Goal: Task Accomplishment & Management: Use online tool/utility

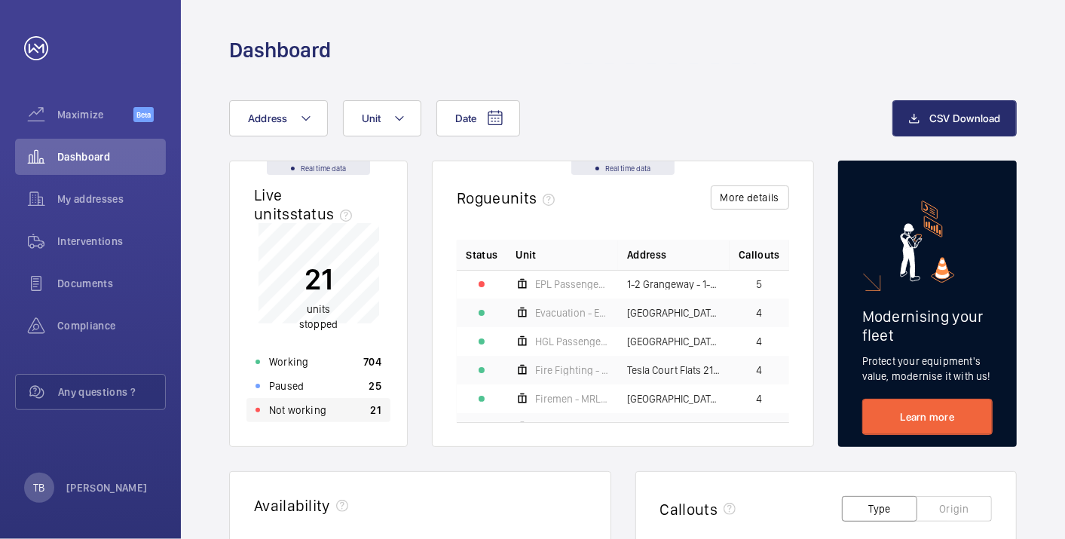
click at [341, 398] on div "Not working 21" at bounding box center [318, 410] width 144 height 24
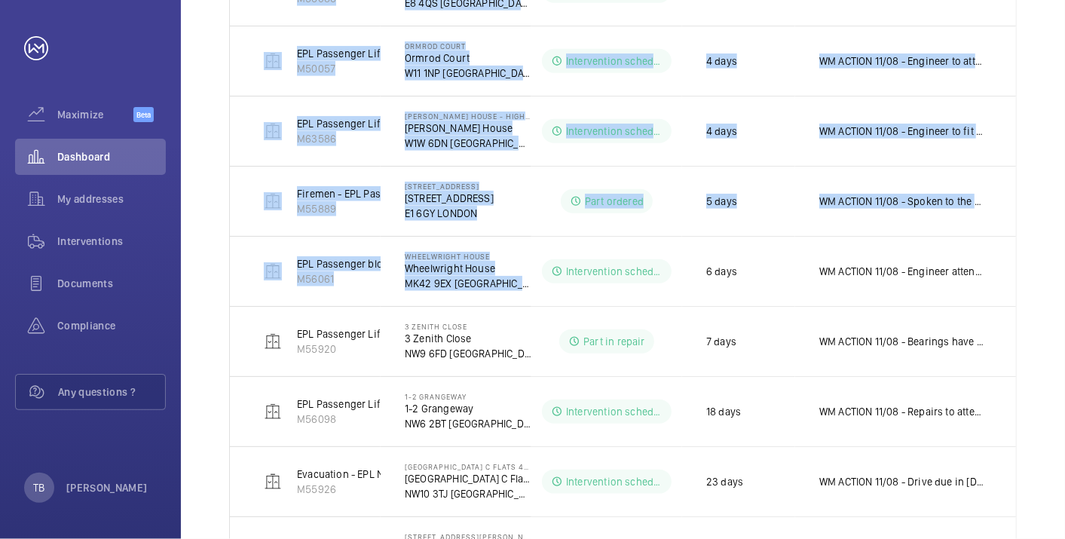
scroll to position [864, 0]
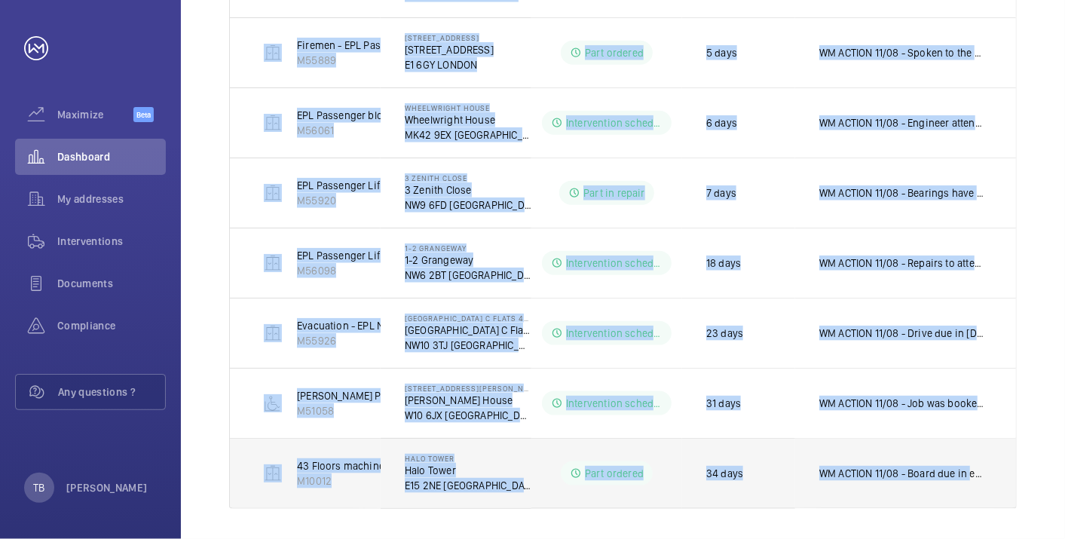
drag, startPoint x: 249, startPoint y: 134, endPoint x: 964, endPoint y: 433, distance: 775.0
click at [964, 438] on td "WM ACTION 11/08 - Board due in early this week, chased supply chain to check th…" at bounding box center [905, 473] width 221 height 71
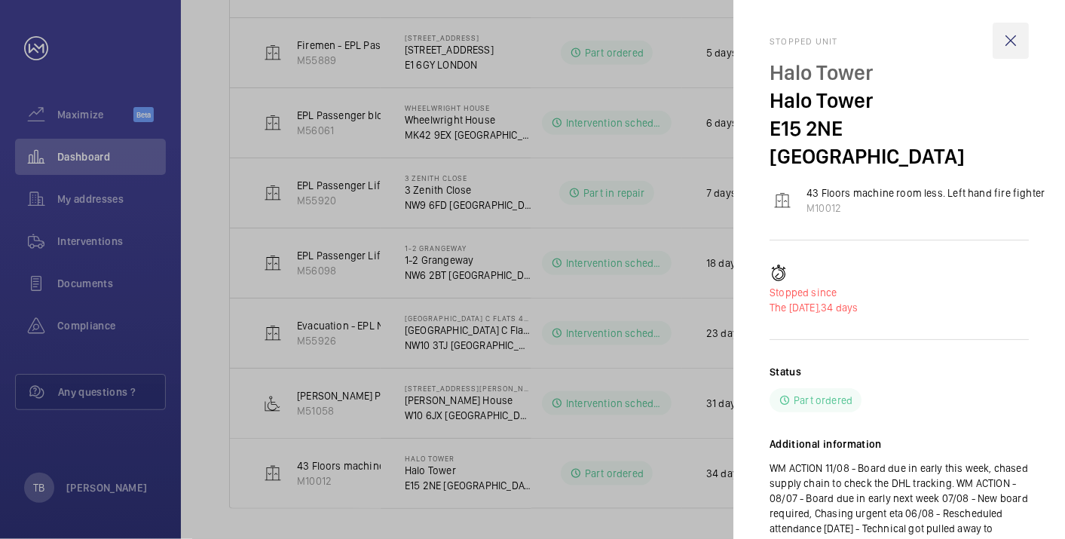
click at [1009, 41] on wm-front-icon-button at bounding box center [1010, 41] width 36 height 36
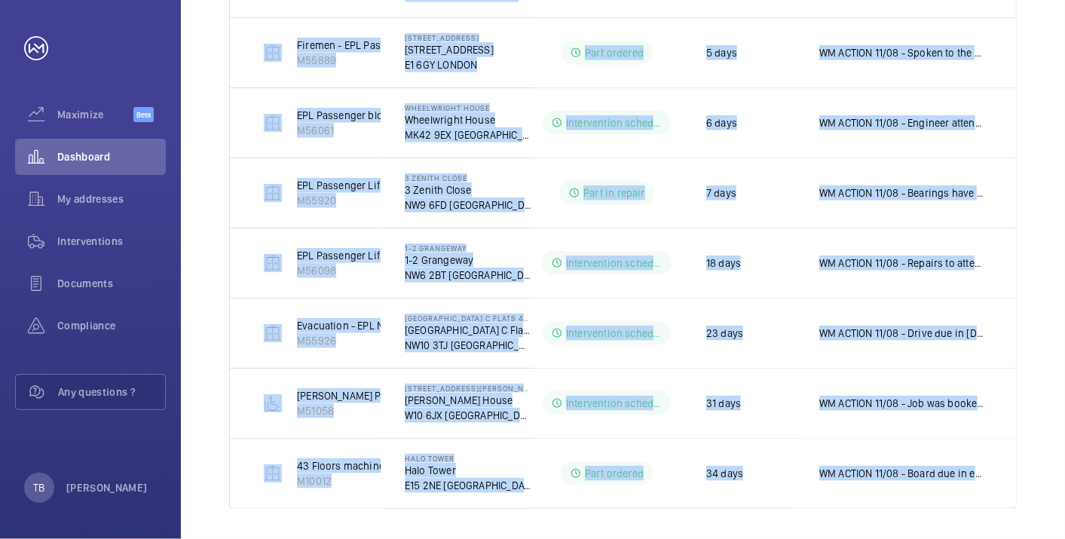
drag, startPoint x: 260, startPoint y: 173, endPoint x: 1068, endPoint y: 514, distance: 876.8
click at [1064, 514] on html "Your request has been sent. We will contact you soon. Maximize Beta Dashboard M…" at bounding box center [532, 269] width 1065 height 539
copy table "Units Address Status Stopped since Additional information [GEOGRAPHIC_DATA] - L…"
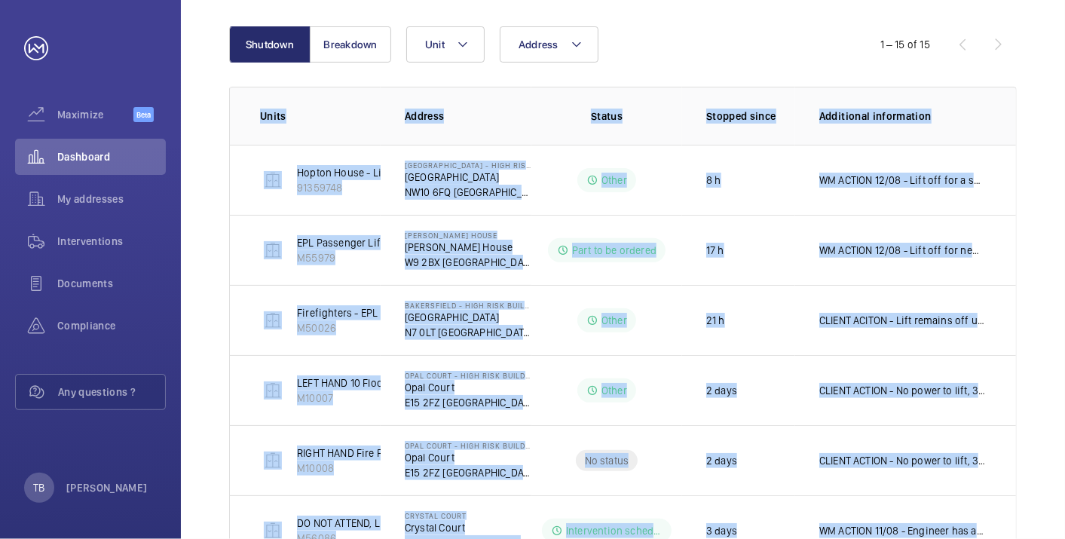
scroll to position [146, 0]
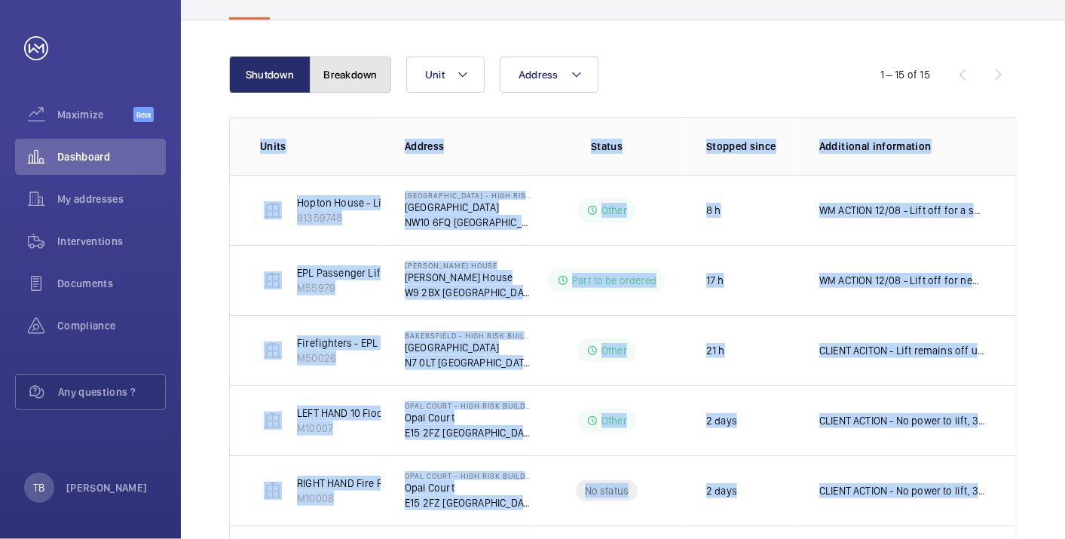
click at [341, 85] on button "Breakdown" at bounding box center [350, 75] width 81 height 36
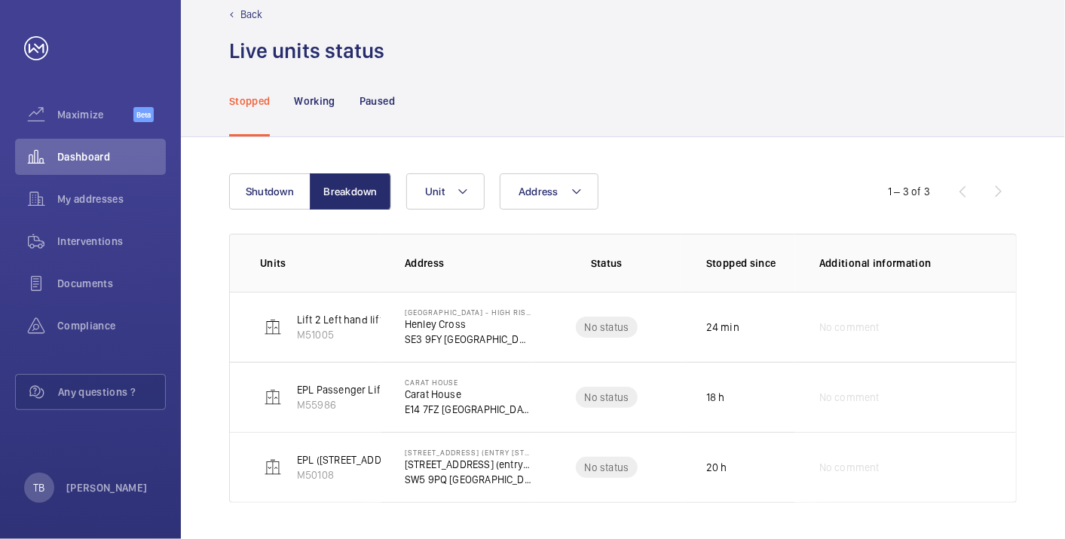
scroll to position [27, 0]
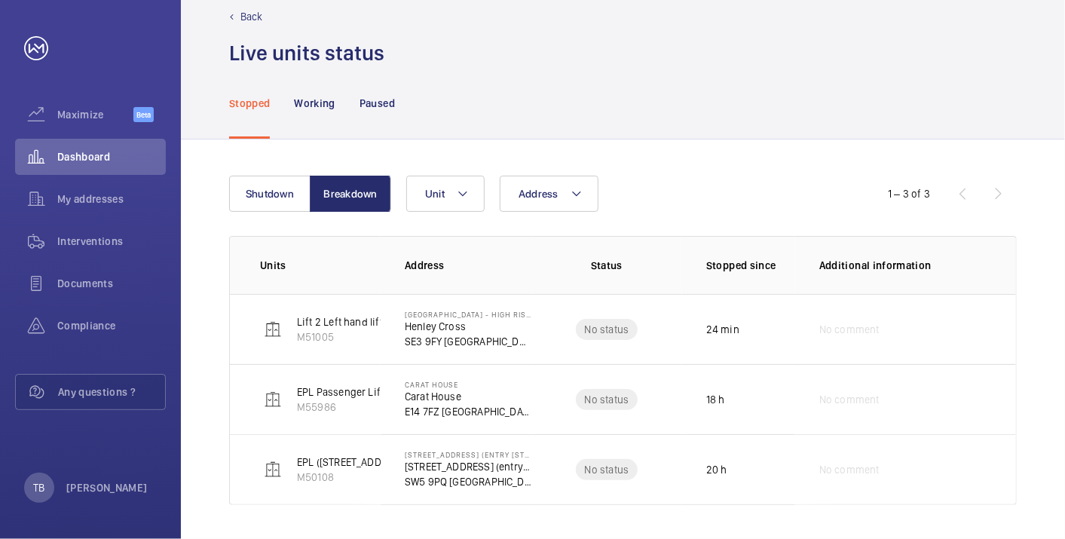
click at [621, 116] on wm-front-tabs "Stopped Working Paused Shutdown Breakdown Address Unit 1 – 3 of 3 Units Address…" at bounding box center [623, 304] width 884 height 474
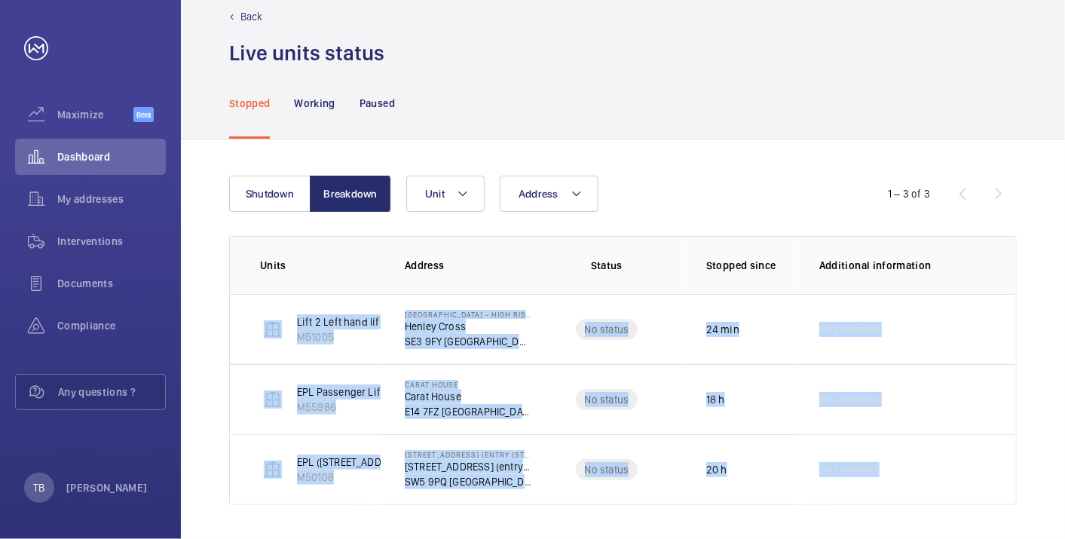
drag, startPoint x: 229, startPoint y: 318, endPoint x: 1068, endPoint y: 484, distance: 854.9
click at [1064, 484] on html "Your request has been sent. We will contact you soon. Maximize Beta Dashboard M…" at bounding box center [532, 269] width 1065 height 539
copy tbody "Lift 2 Left hand lift M51005 [GEOGRAPHIC_DATA] - [GEOGRAPHIC_DATA] No status 24…"
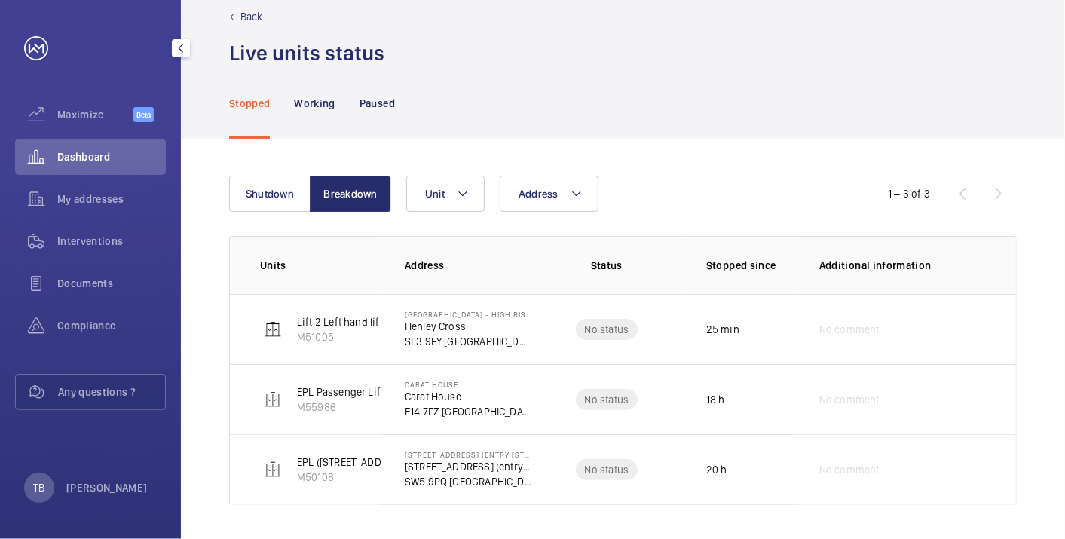
click at [103, 157] on span "Dashboard" at bounding box center [111, 156] width 108 height 15
